Goal: Task Accomplishment & Management: Use online tool/utility

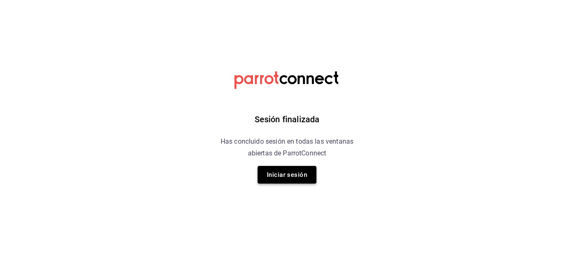
click at [303, 183] on button "Iniciar sesión" at bounding box center [286, 175] width 59 height 18
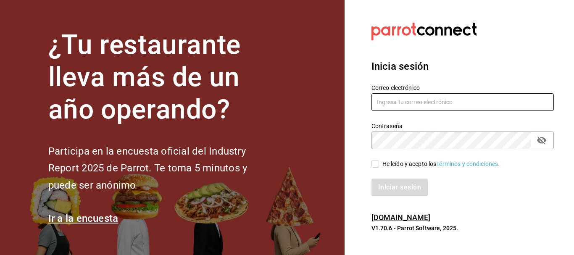
click at [385, 105] on input "text" at bounding box center [462, 102] width 182 height 18
click at [383, 104] on input "text" at bounding box center [462, 102] width 182 height 18
